Goal: Information Seeking & Learning: Learn about a topic

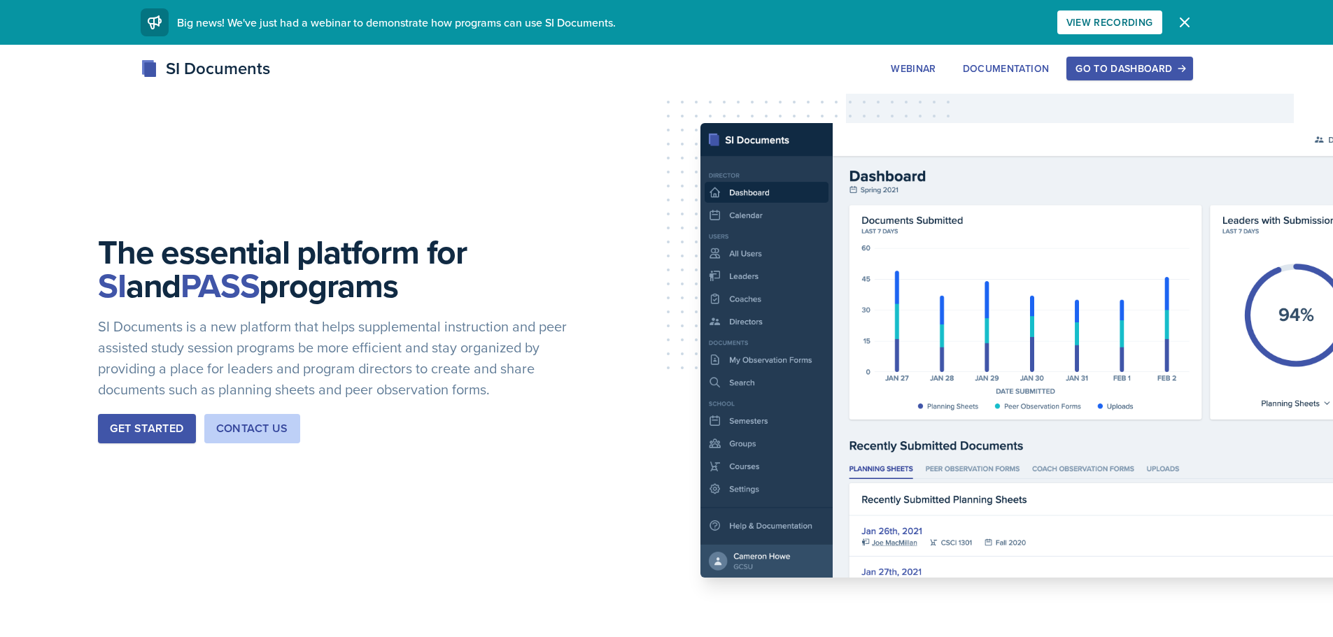
click at [1095, 69] on div "Go to Dashboard" at bounding box center [1129, 68] width 108 height 11
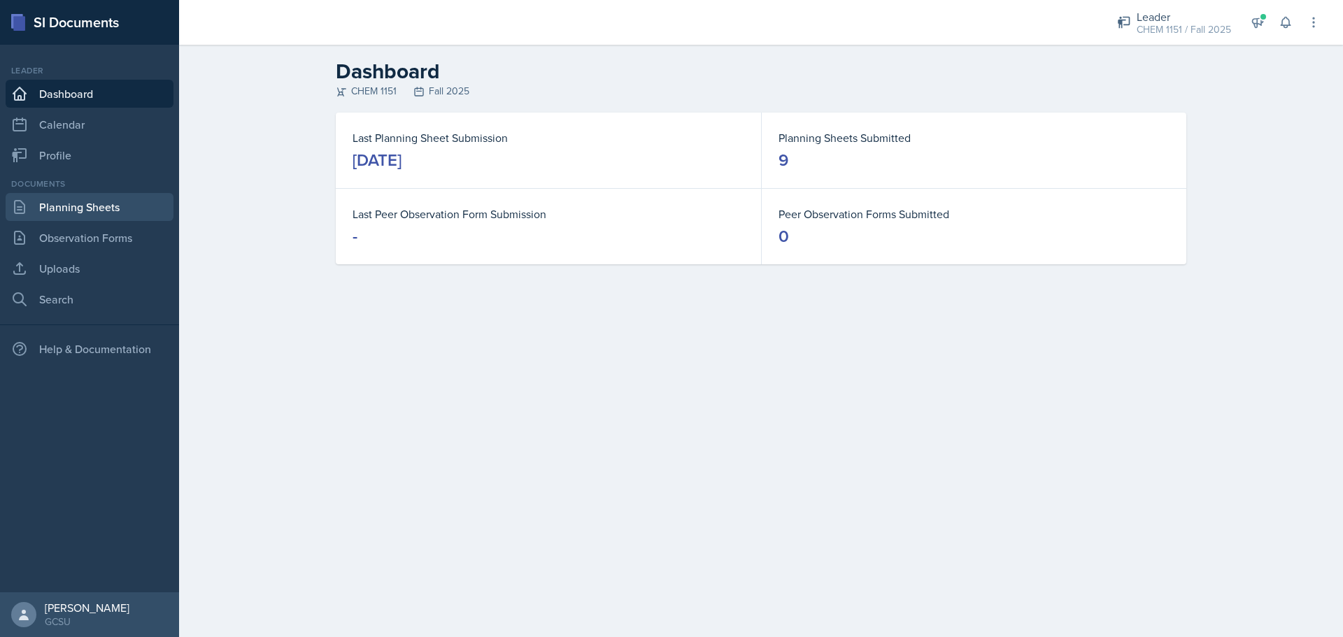
click at [81, 212] on link "Planning Sheets" at bounding box center [90, 207] width 168 height 28
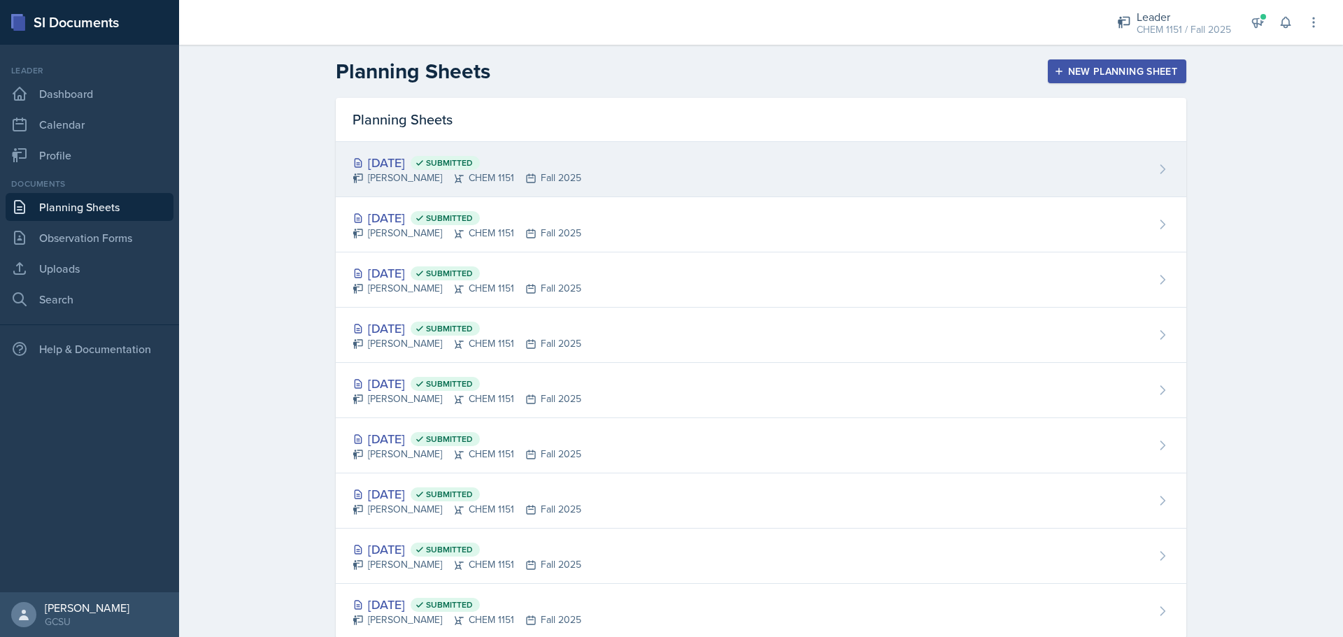
click at [406, 183] on div "[PERSON_NAME] CHEM 1151 Fall 2025" at bounding box center [467, 178] width 229 height 15
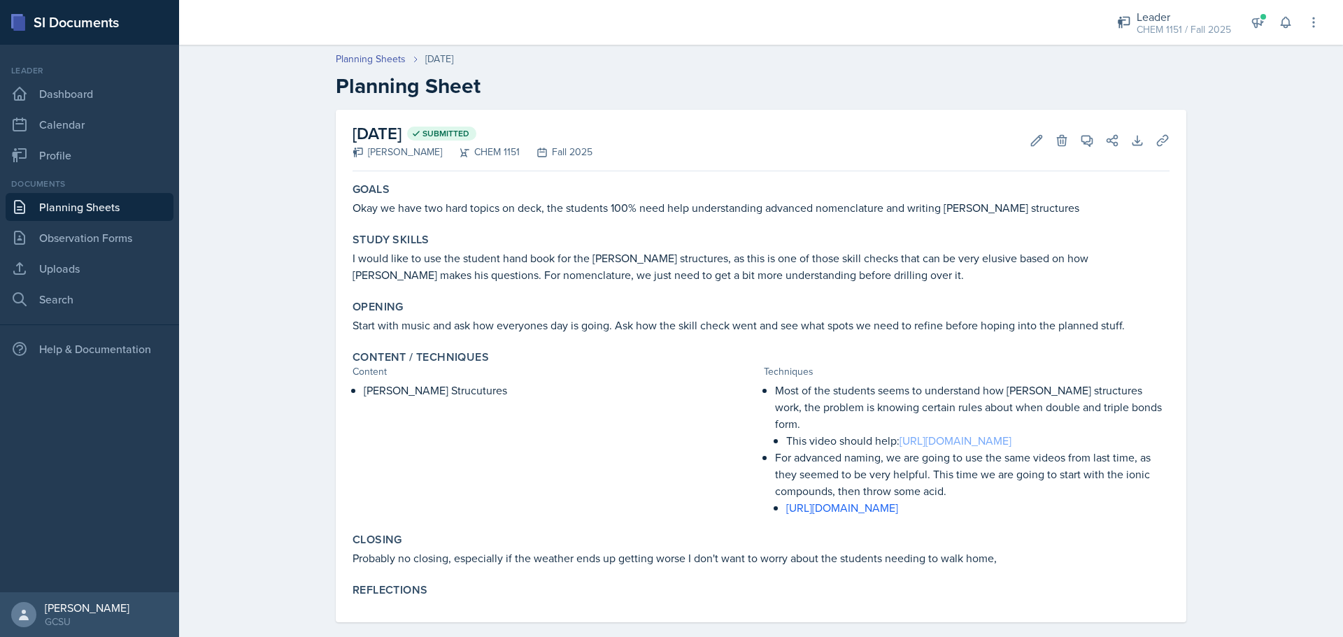
click at [970, 433] on link "[URL][DOMAIN_NAME]" at bounding box center [956, 440] width 112 height 15
